Goal: Transaction & Acquisition: Download file/media

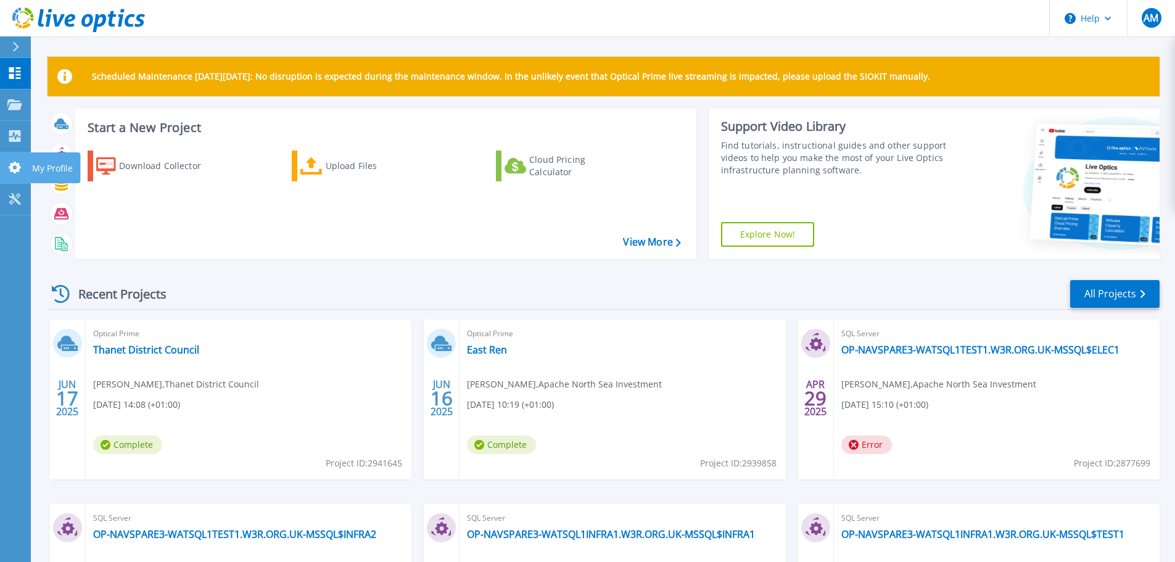
click at [14, 168] on icon at bounding box center [14, 168] width 15 height 12
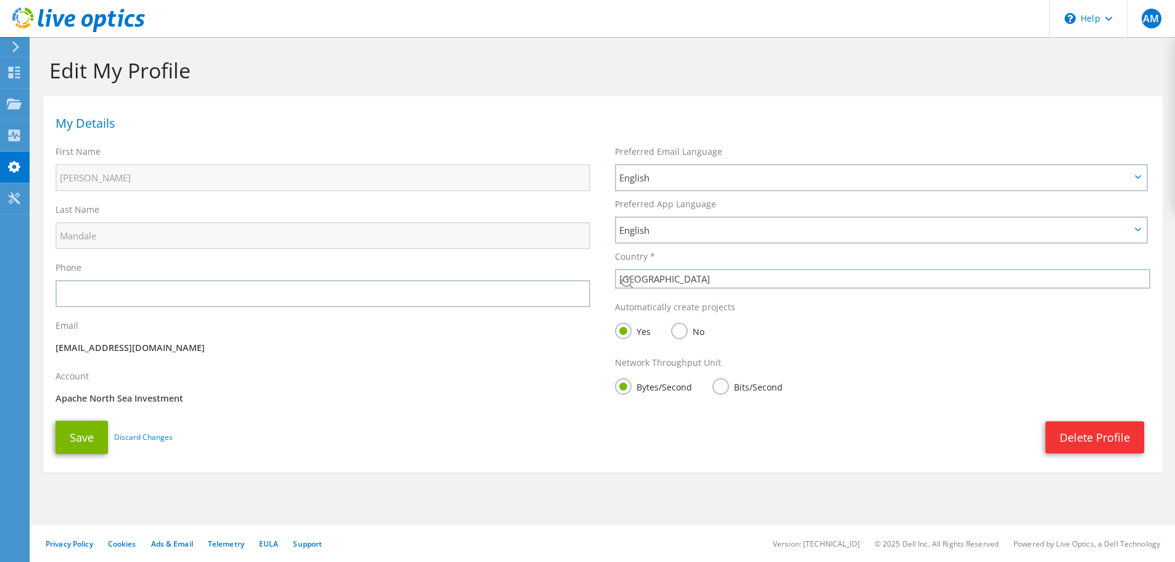
select select "75"
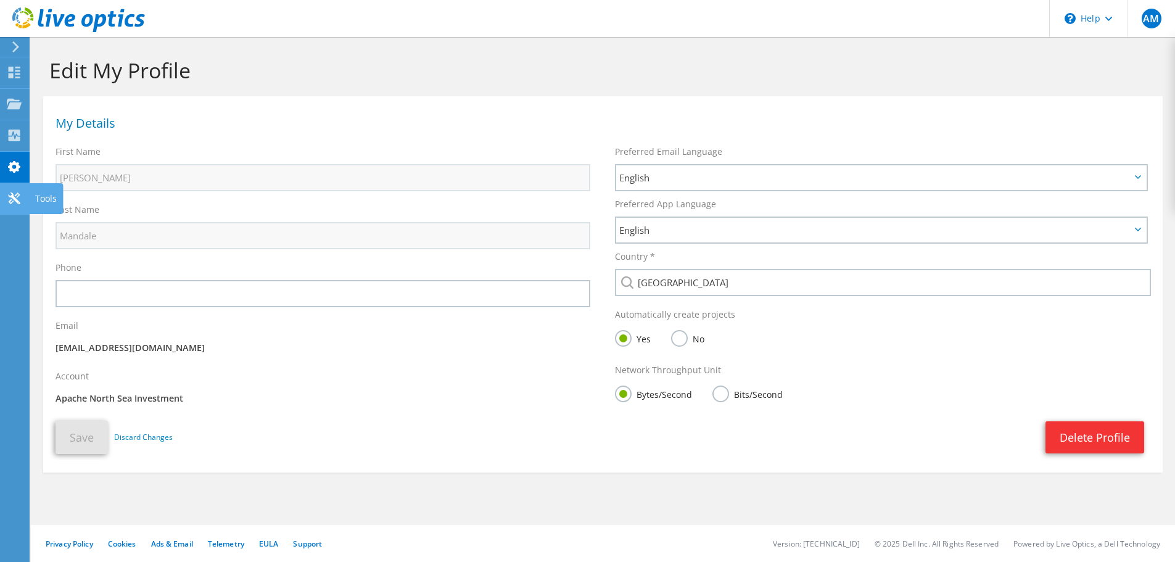
click at [8, 199] on icon at bounding box center [14, 198] width 15 height 12
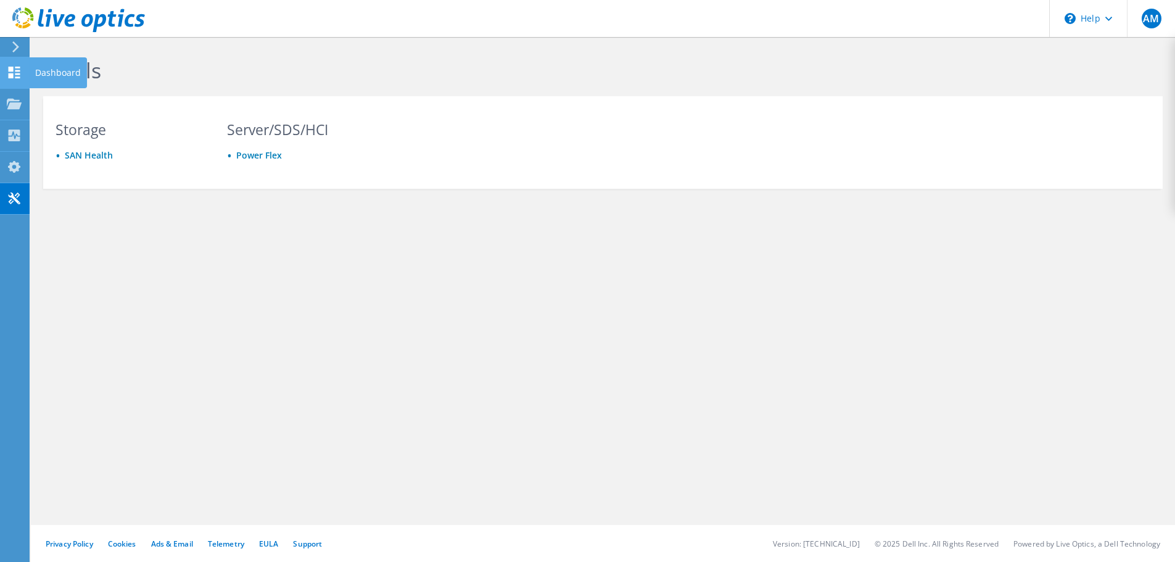
click at [17, 76] on use at bounding box center [15, 73] width 12 height 12
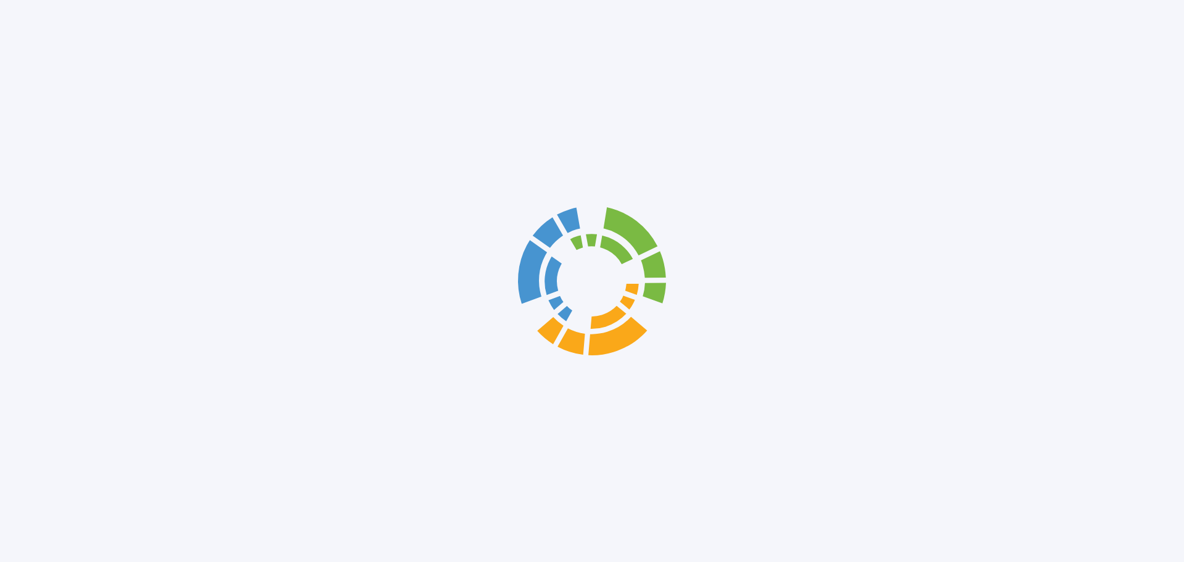
click at [15, 48] on div at bounding box center [592, 281] width 1184 height 562
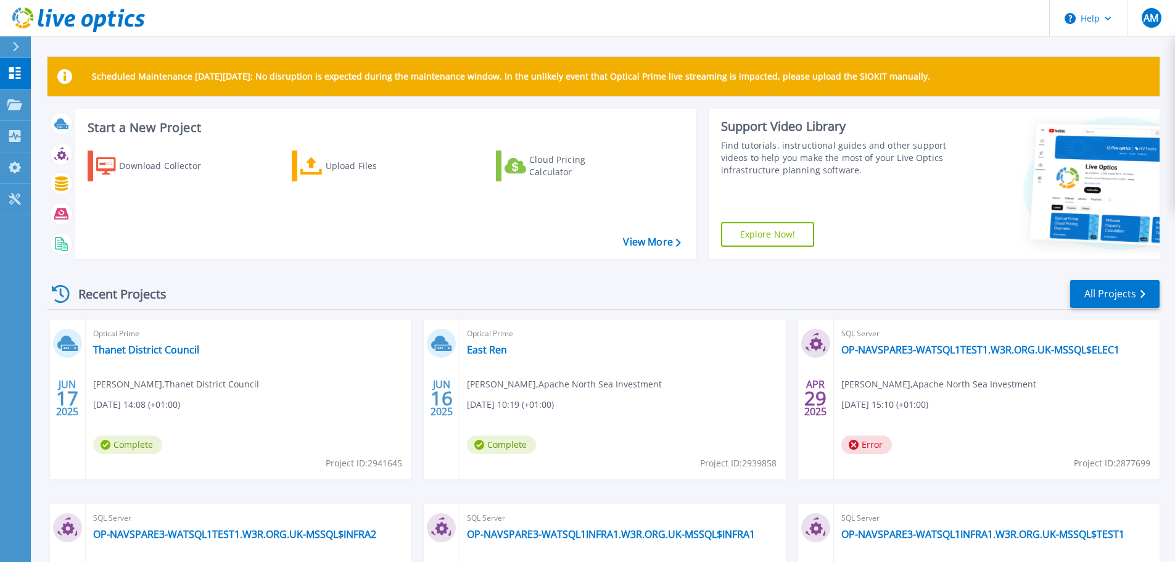
click at [15, 48] on icon at bounding box center [15, 47] width 7 height 10
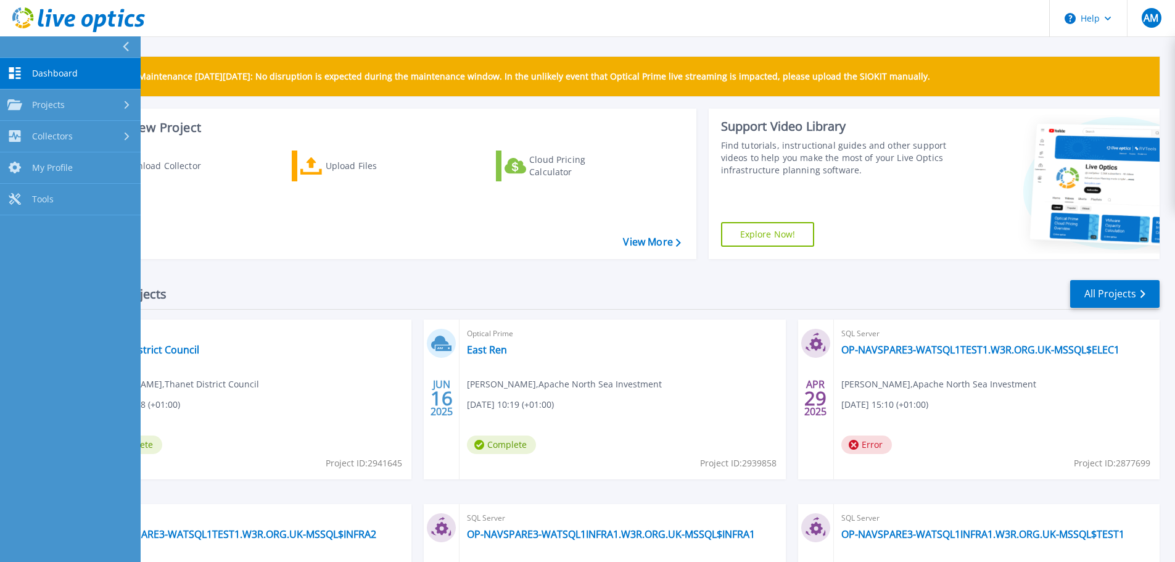
click at [15, 48] on button at bounding box center [70, 47] width 141 height 22
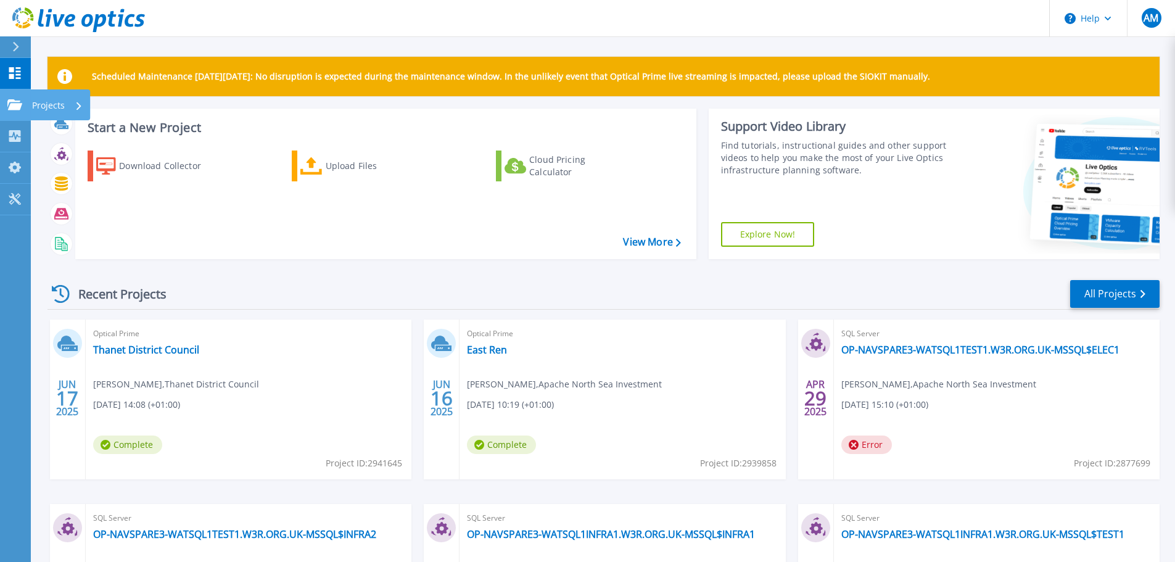
click at [12, 105] on icon at bounding box center [14, 104] width 15 height 10
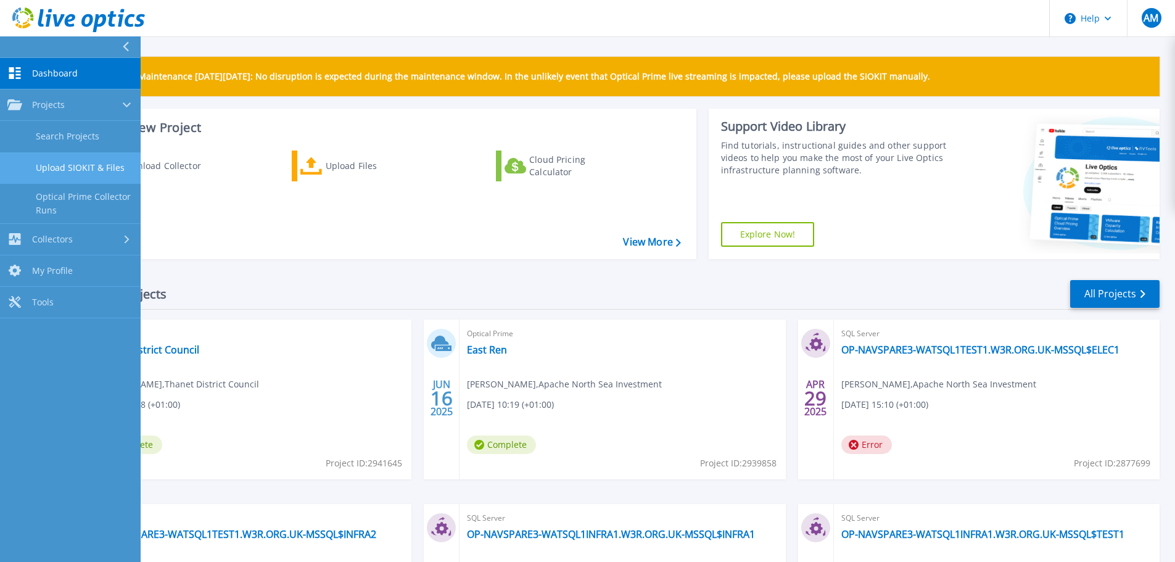
click at [85, 167] on link "Upload SIOKIT & Files" at bounding box center [70, 167] width 141 height 31
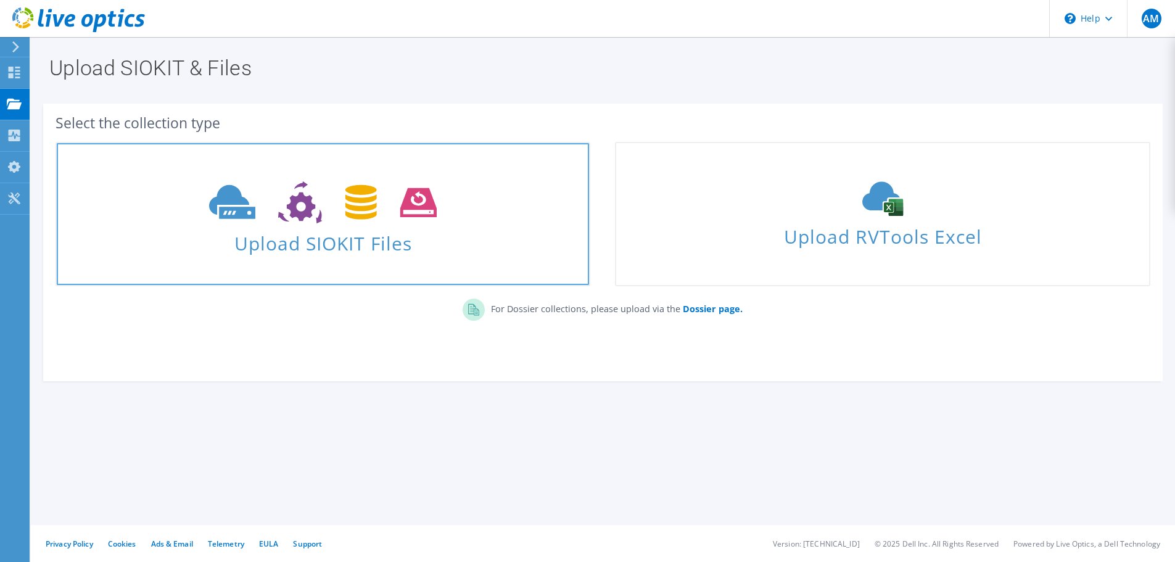
click at [257, 200] on icon at bounding box center [323, 202] width 228 height 43
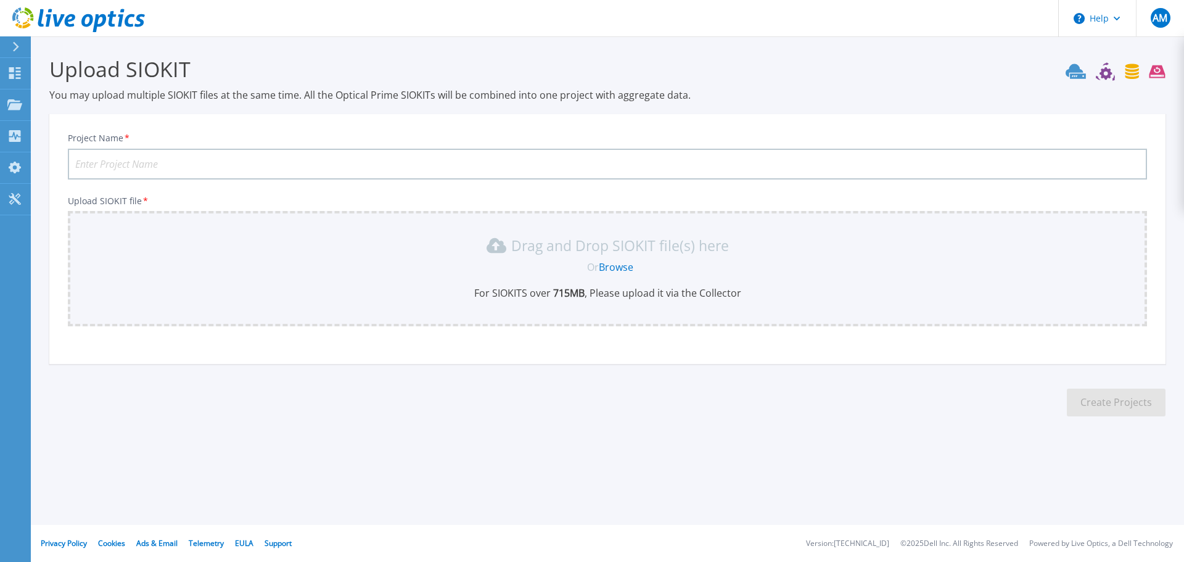
click at [126, 18] on icon at bounding box center [130, 20] width 10 height 13
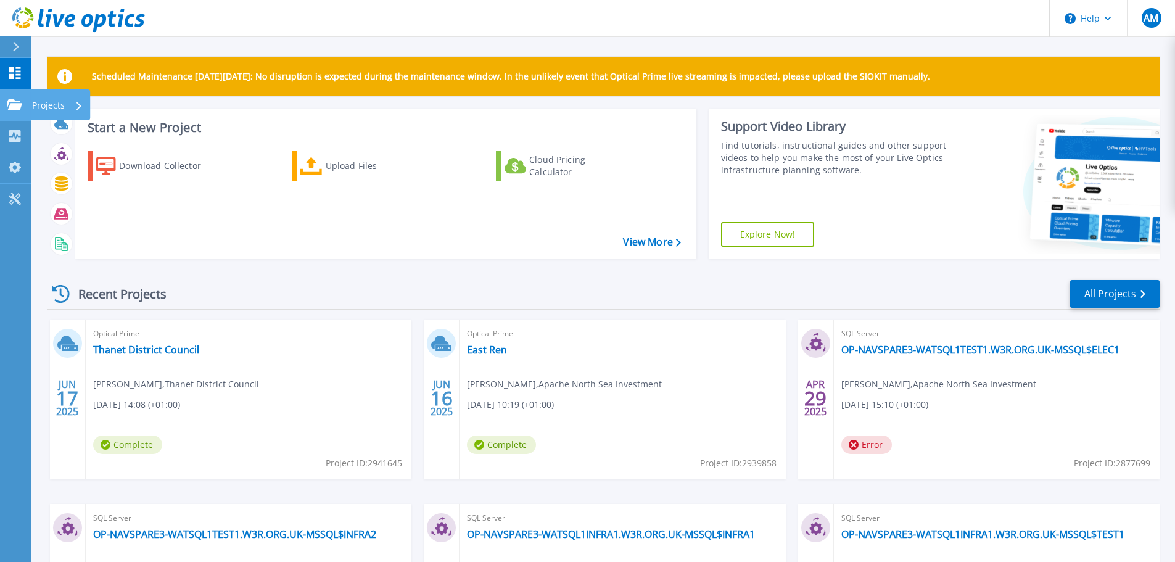
click at [20, 107] on icon at bounding box center [14, 104] width 15 height 10
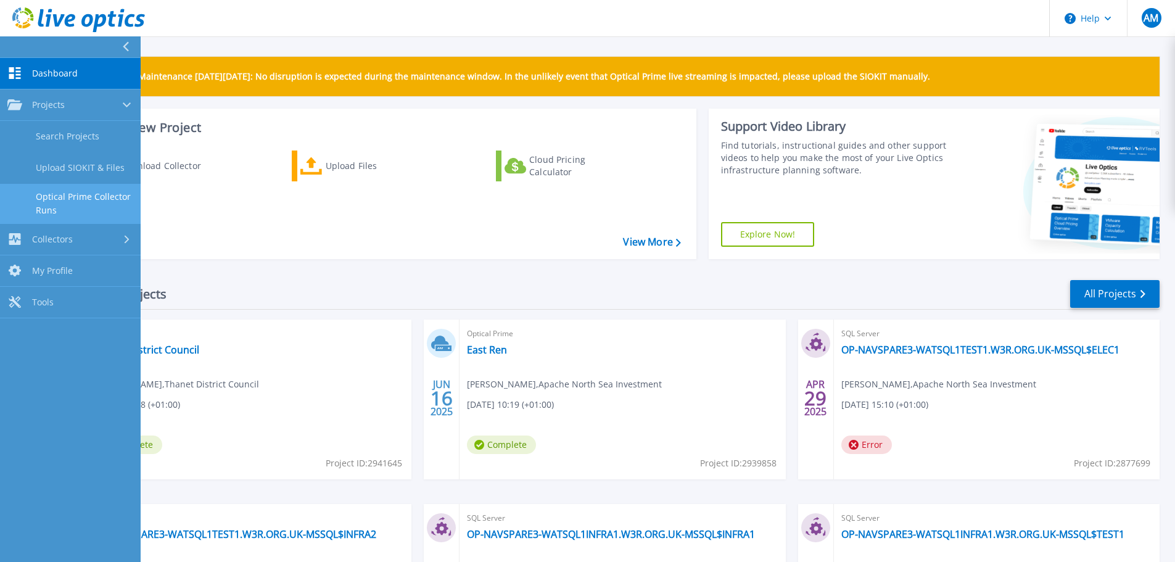
click at [62, 202] on link "Optical Prime Collector Runs" at bounding box center [70, 203] width 141 height 39
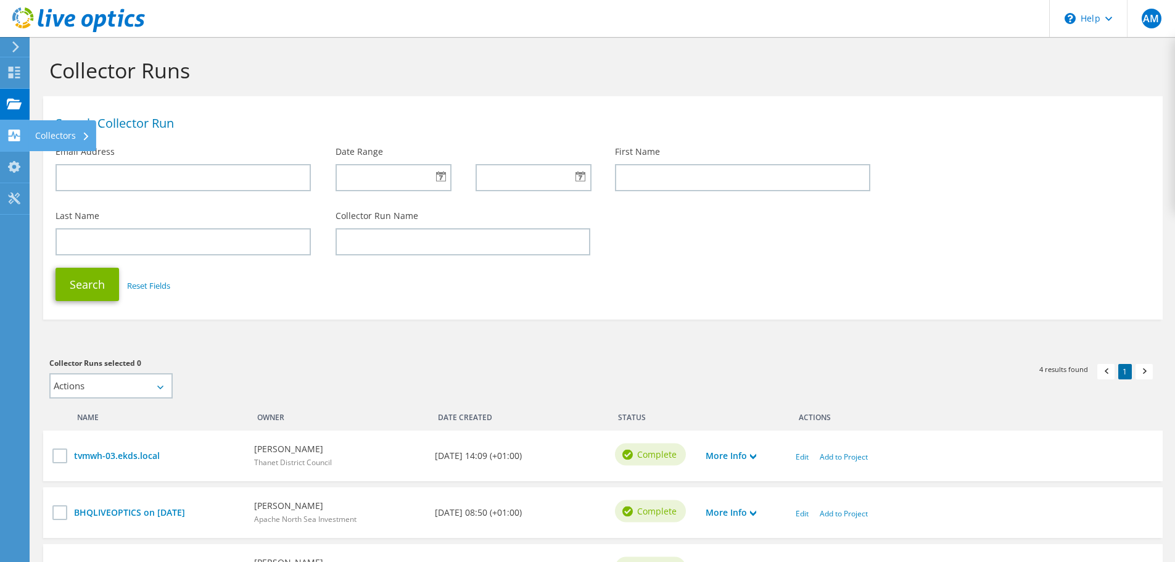
click at [18, 137] on use at bounding box center [15, 135] width 12 height 12
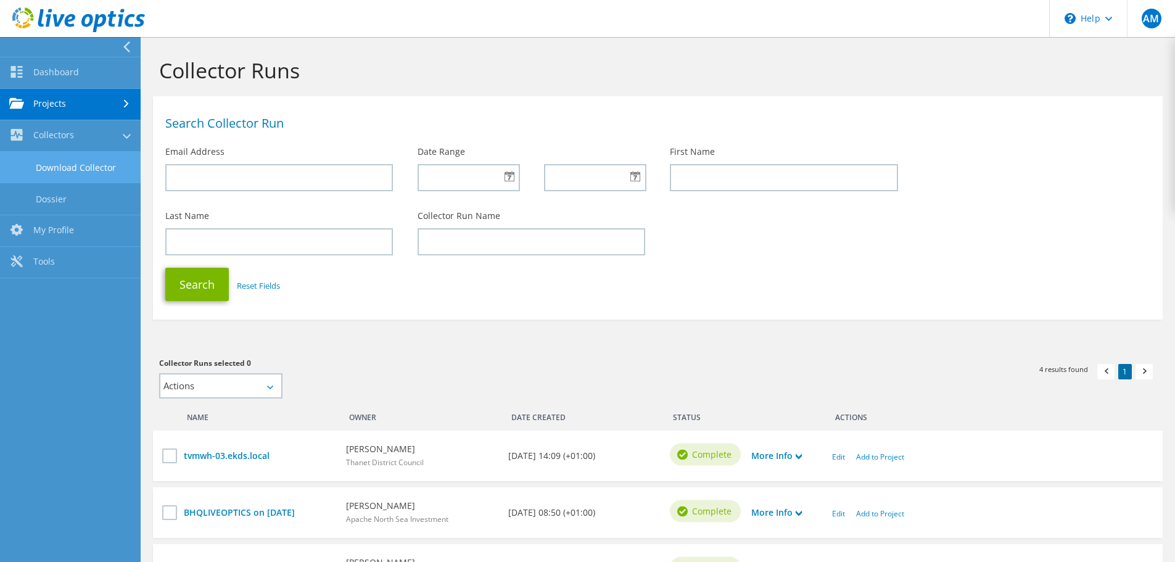
click at [91, 160] on link "Download Collector" at bounding box center [70, 167] width 141 height 31
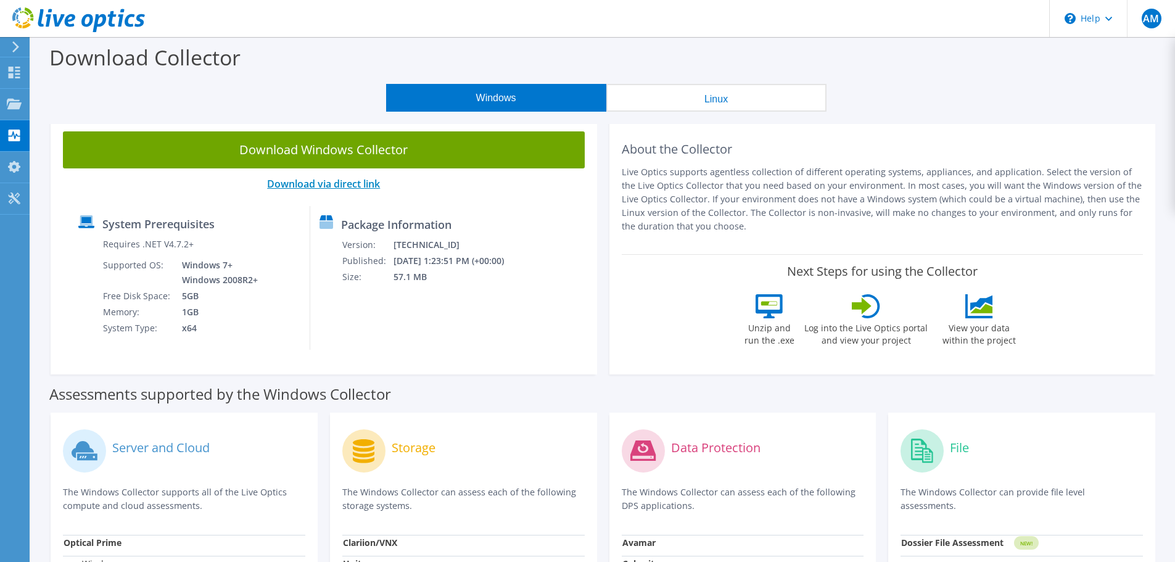
click at [349, 186] on link "Download via direct link" at bounding box center [323, 184] width 113 height 14
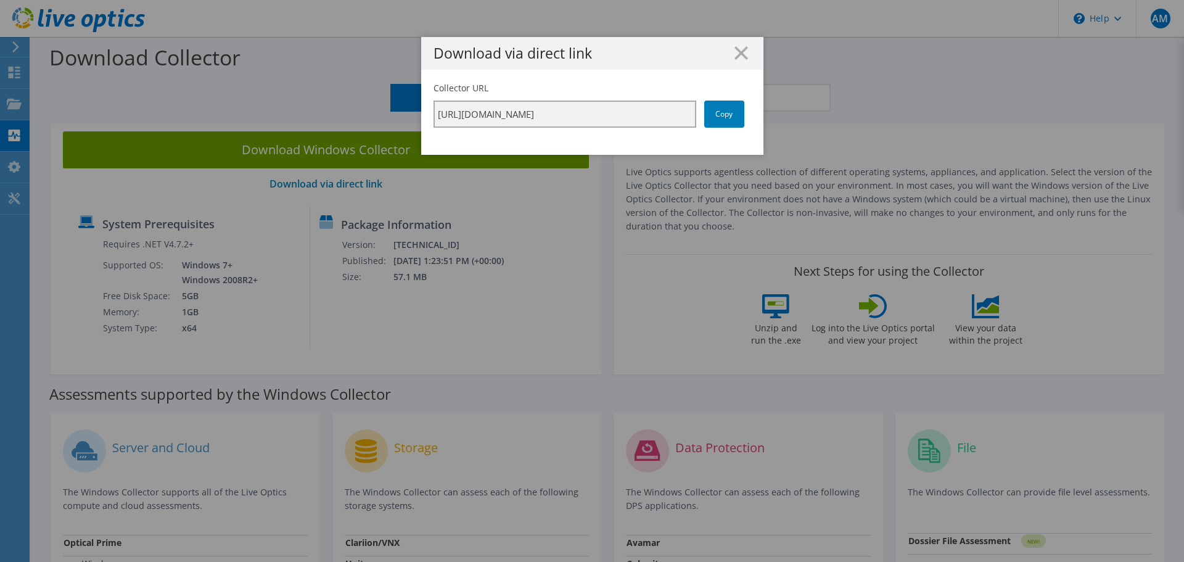
click at [628, 115] on input "[URL][DOMAIN_NAME]" at bounding box center [564, 114] width 263 height 27
click at [734, 109] on link "Copy" at bounding box center [724, 114] width 40 height 27
click at [737, 52] on line at bounding box center [741, 53] width 12 height 12
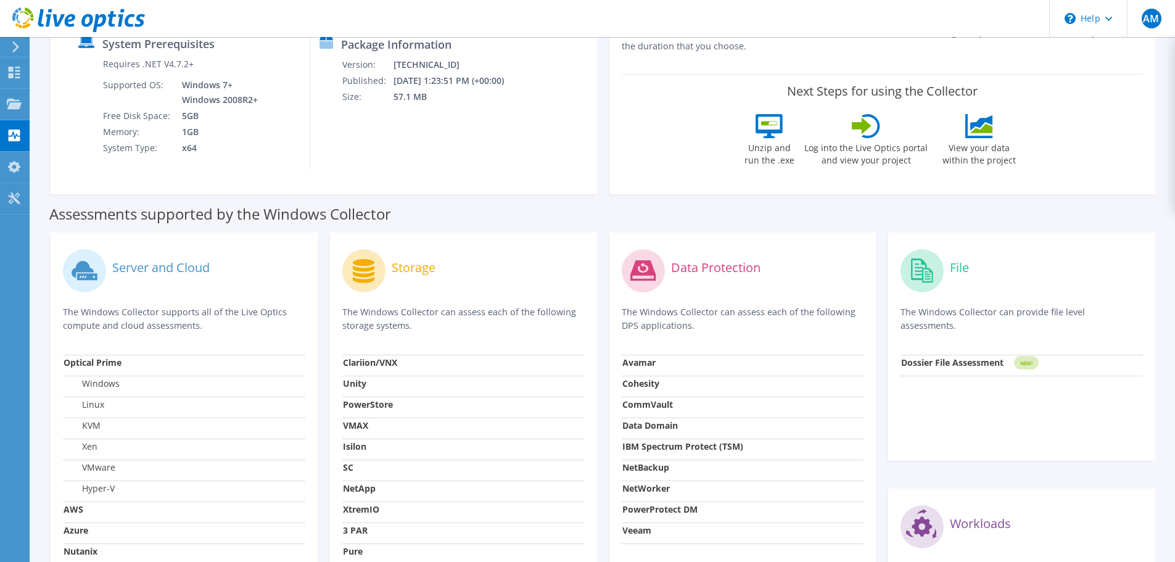
scroll to position [185, 0]
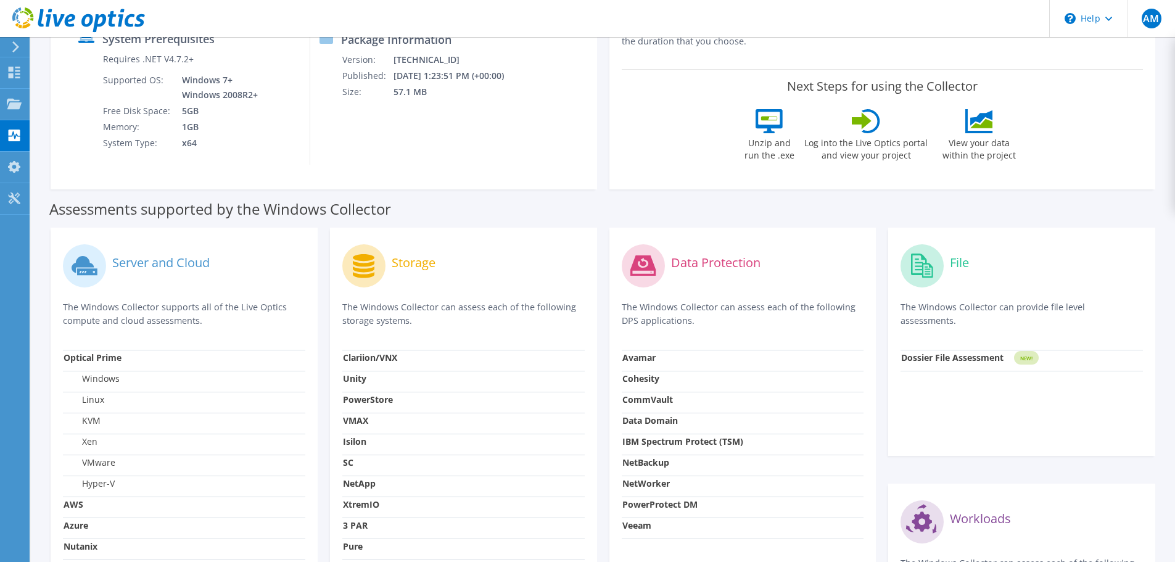
click at [659, 402] on strong "CommVault" at bounding box center [647, 399] width 51 height 12
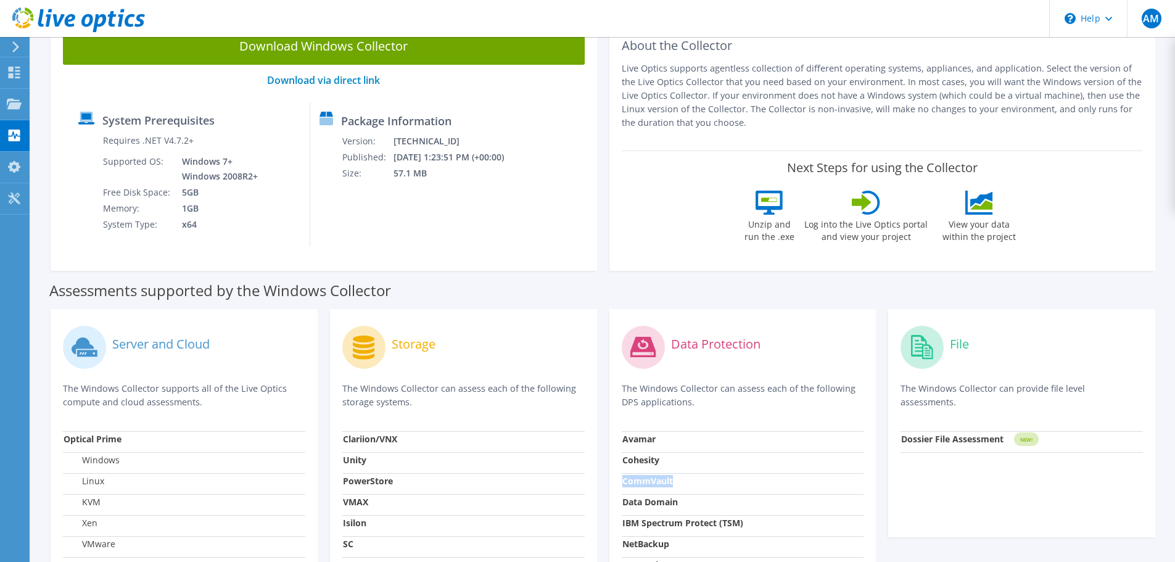
scroll to position [123, 0]
